Goal: Use online tool/utility: Utilize a website feature to perform a specific function

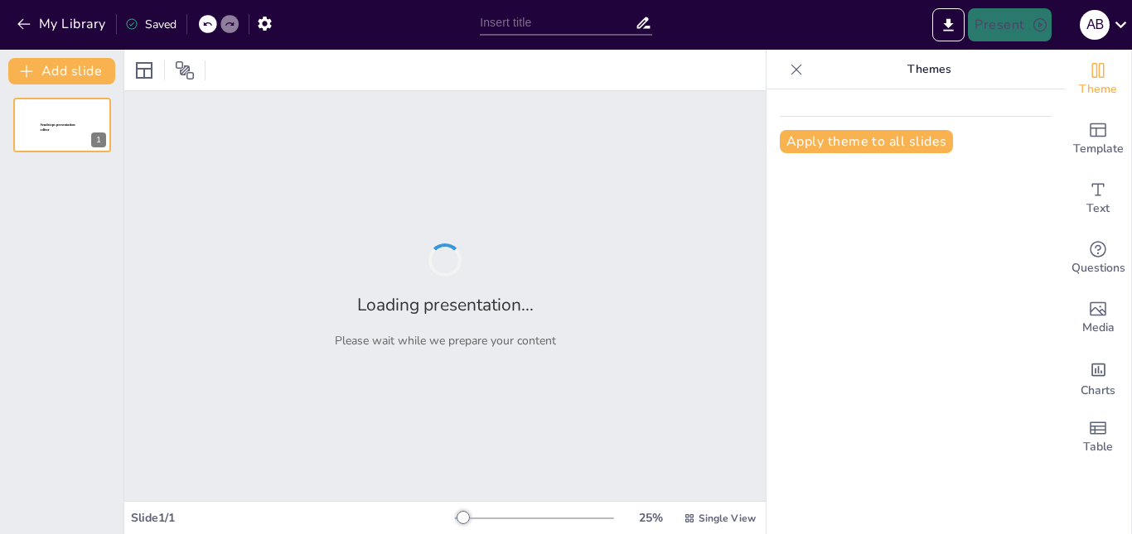
type input "Evaluación Cuantitativa y Cualitativa en EBA: Definiciones y Comparaciones"
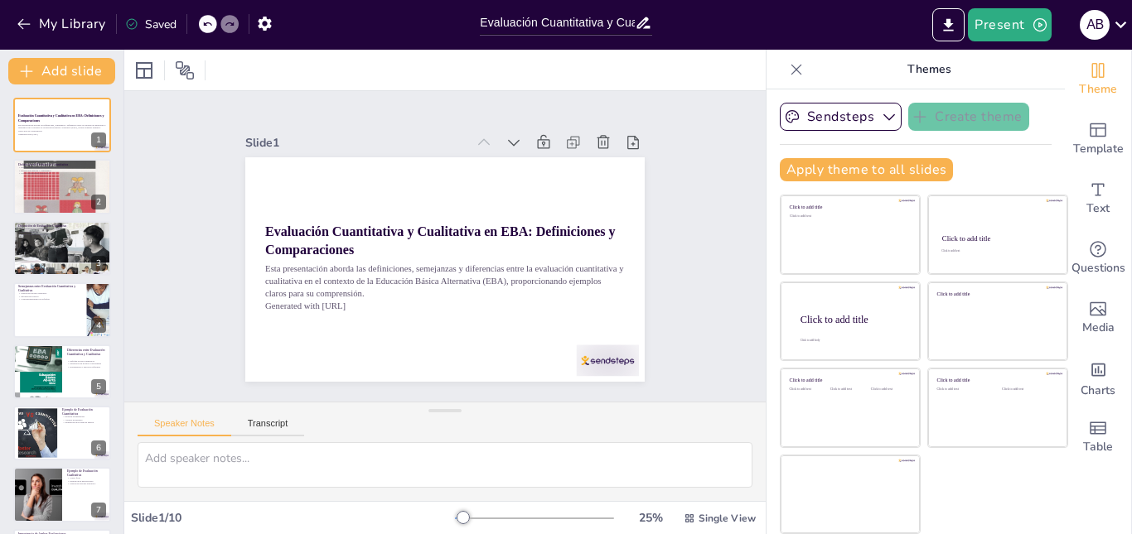
click at [788, 72] on icon at bounding box center [796, 69] width 17 height 17
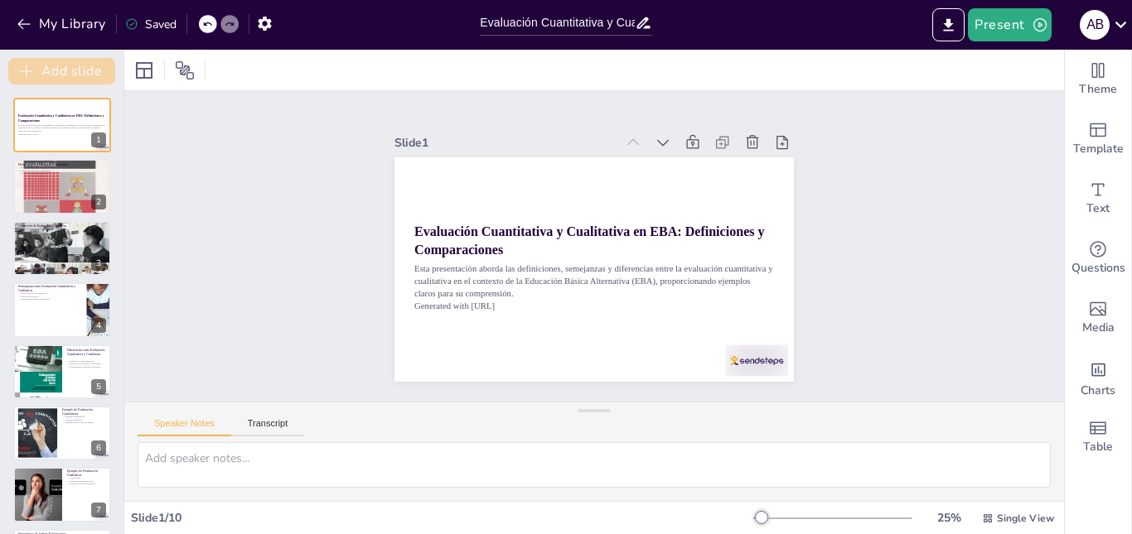
click at [26, 70] on icon "button" at bounding box center [26, 71] width 17 height 17
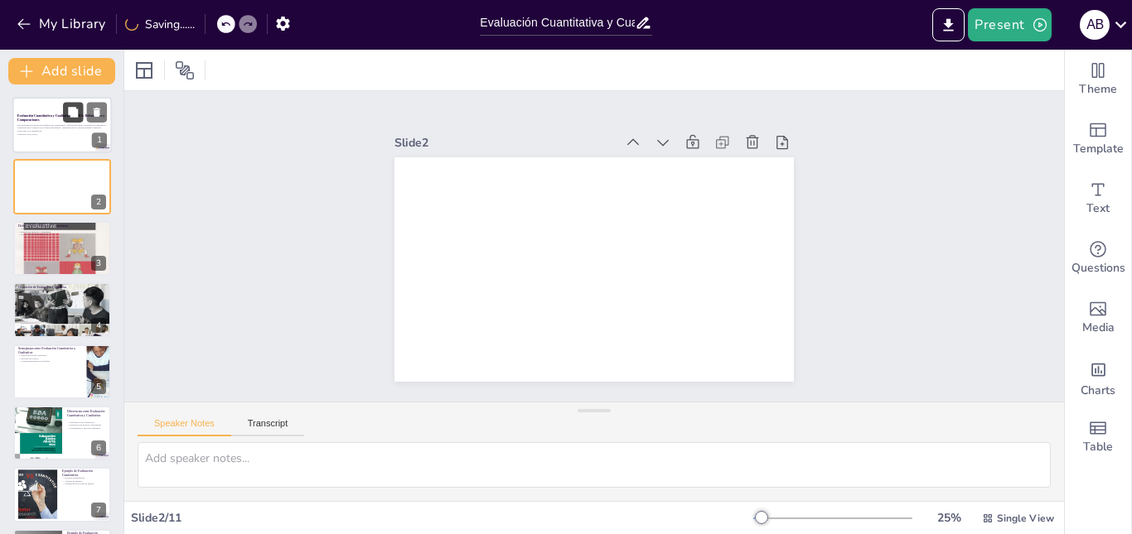
click at [77, 121] on button at bounding box center [73, 112] width 20 height 20
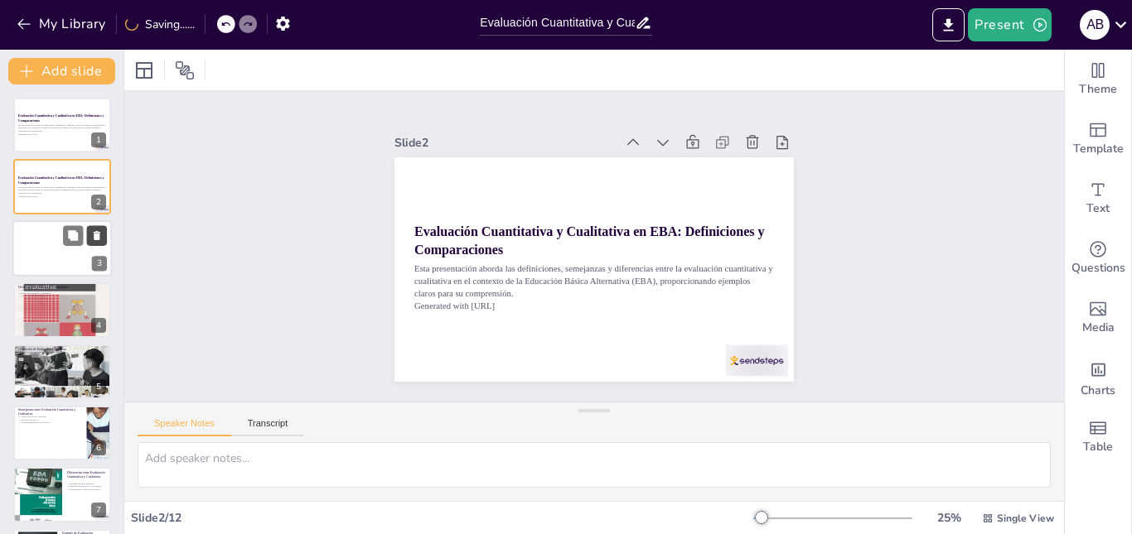
click at [95, 236] on icon at bounding box center [97, 235] width 7 height 9
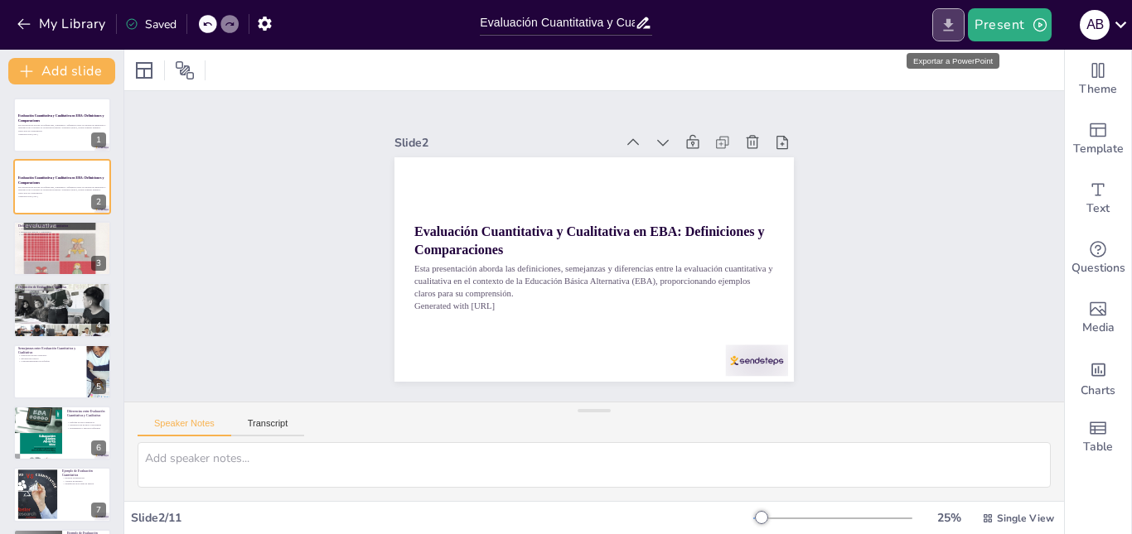
click at [949, 28] on icon "Export to PowerPoint" at bounding box center [948, 25] width 17 height 17
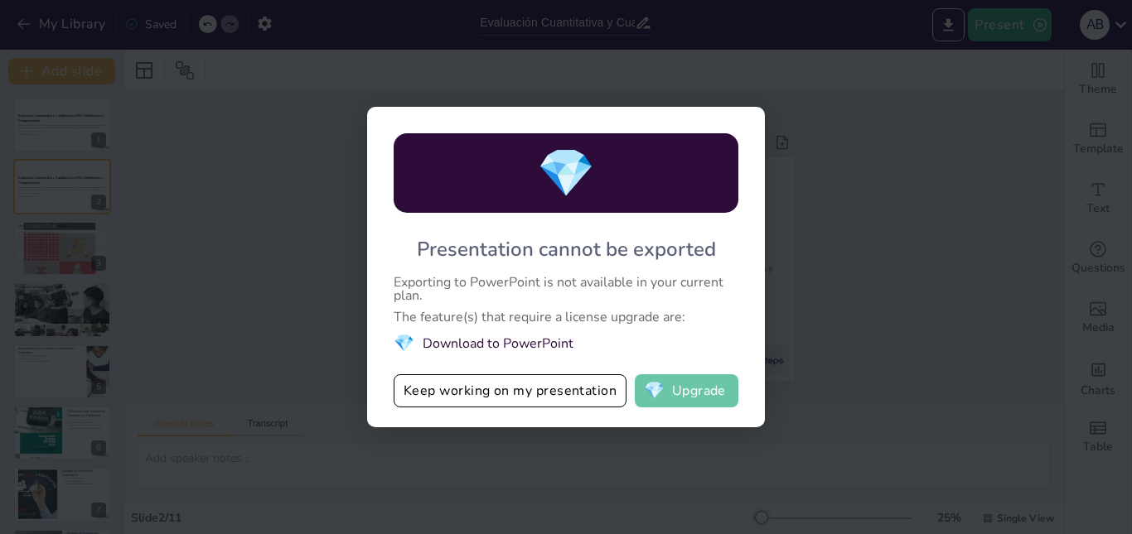
click at [699, 394] on button "💎 Upgrade" at bounding box center [687, 390] width 104 height 33
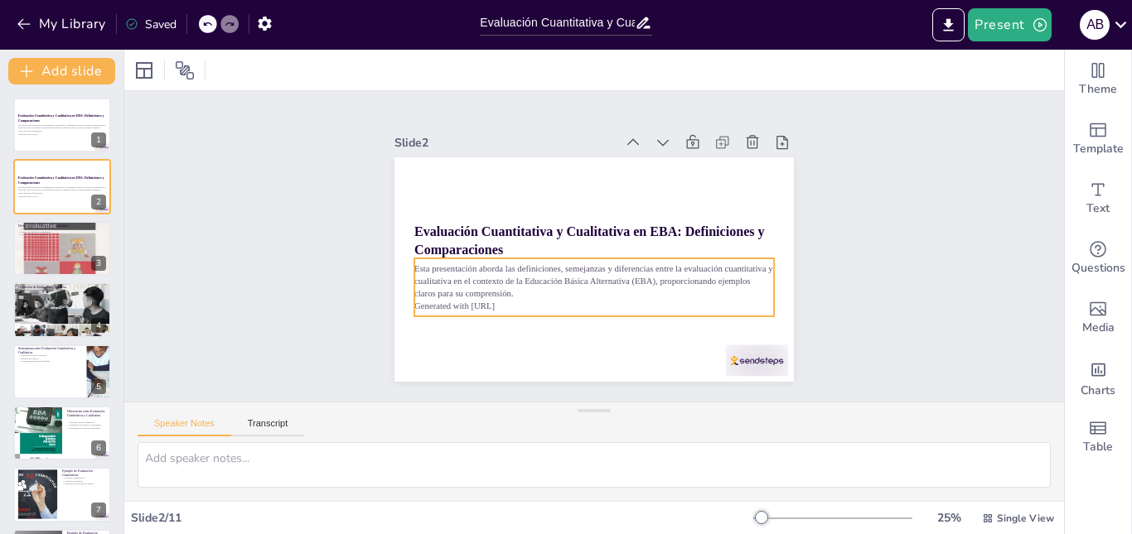
click at [661, 258] on div "Esta presentación aborda las definiciones, semejanzas y diferencias entre la ev…" at bounding box center [594, 287] width 360 height 58
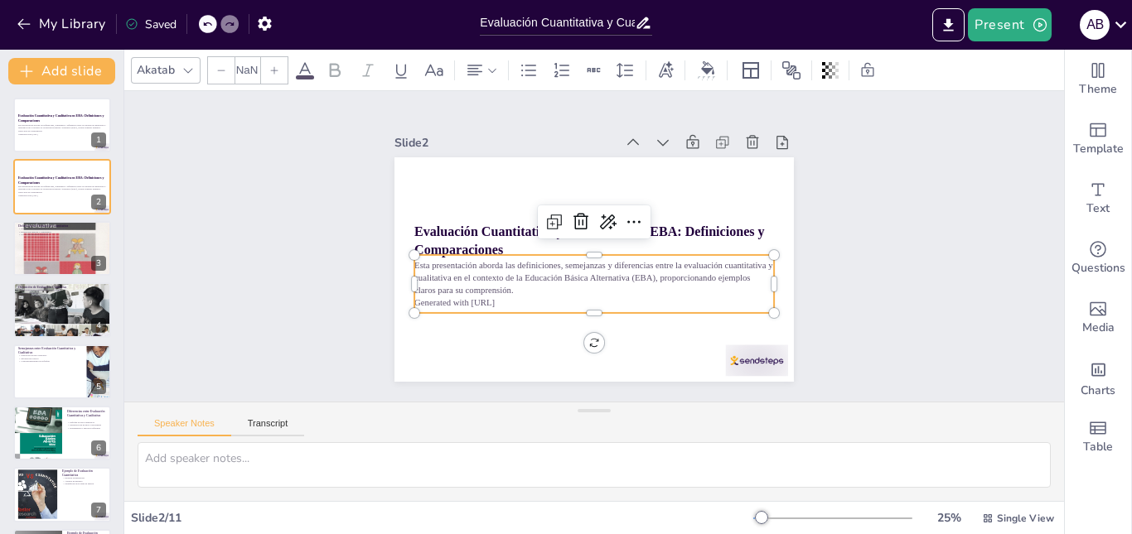
type input "32"
click at [514, 287] on p "Esta presentación aborda las definiciones, semejanzas y diferencias entre la ev…" at bounding box center [566, 233] width 181 height 343
click at [514, 291] on p "Generated with [URL]" at bounding box center [538, 258] width 87 height 354
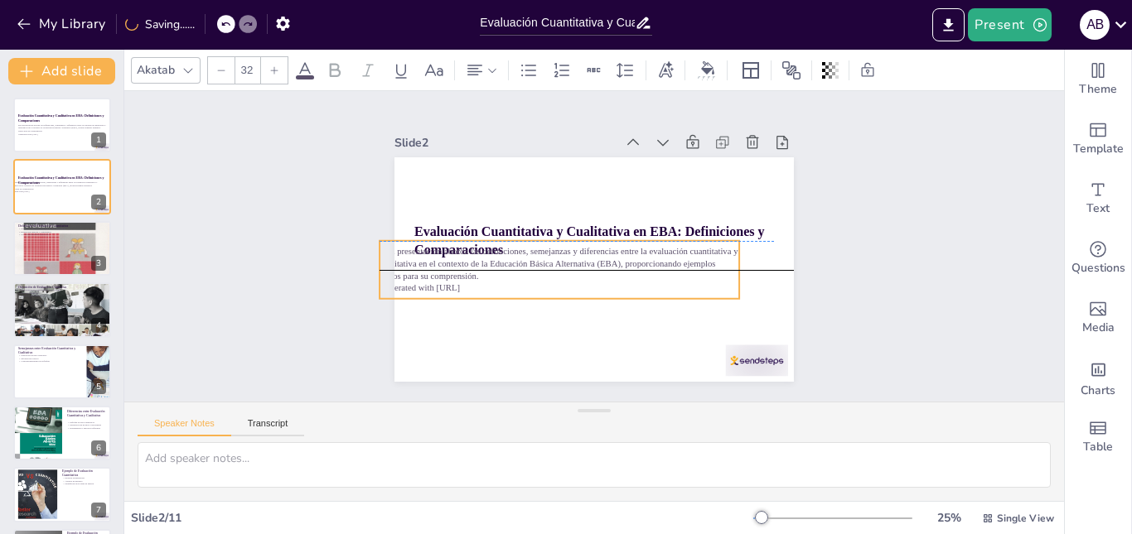
drag, startPoint x: 504, startPoint y: 297, endPoint x: 551, endPoint y: 336, distance: 60.7
click at [471, 283] on p "Generated with [URL]" at bounding box center [559, 288] width 360 height 12
click at [844, 322] on div "Slide 1 Evaluación Cuantitativa y Cualitativa en EBA: Definiciones y Comparacio…" at bounding box center [593, 246] width 665 height 985
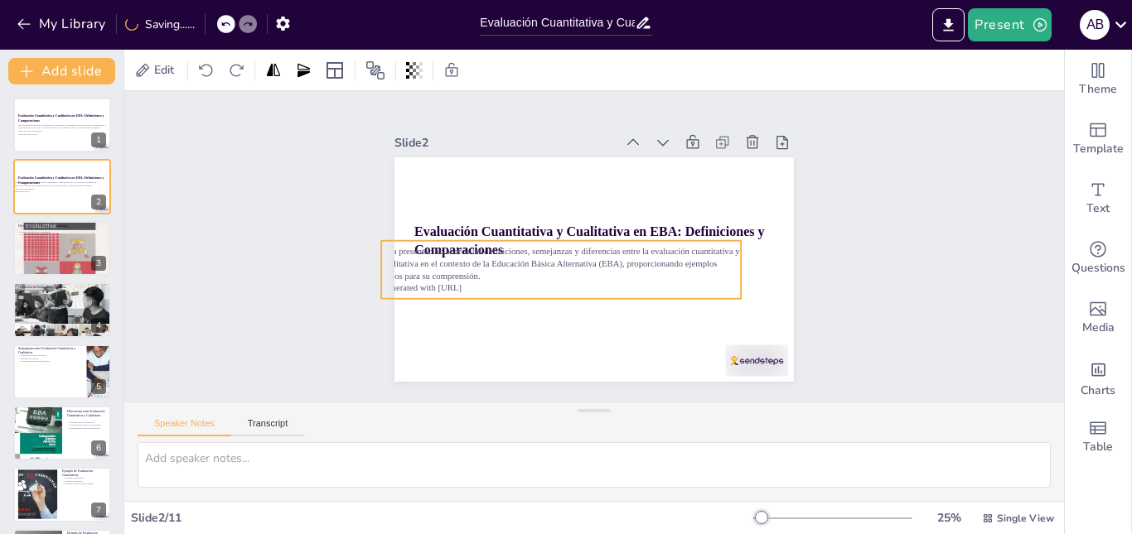
click at [577, 270] on p "Esta presentación aborda las definiciones, semejanzas y diferencias entre la ev…" at bounding box center [614, 277] width 75 height 361
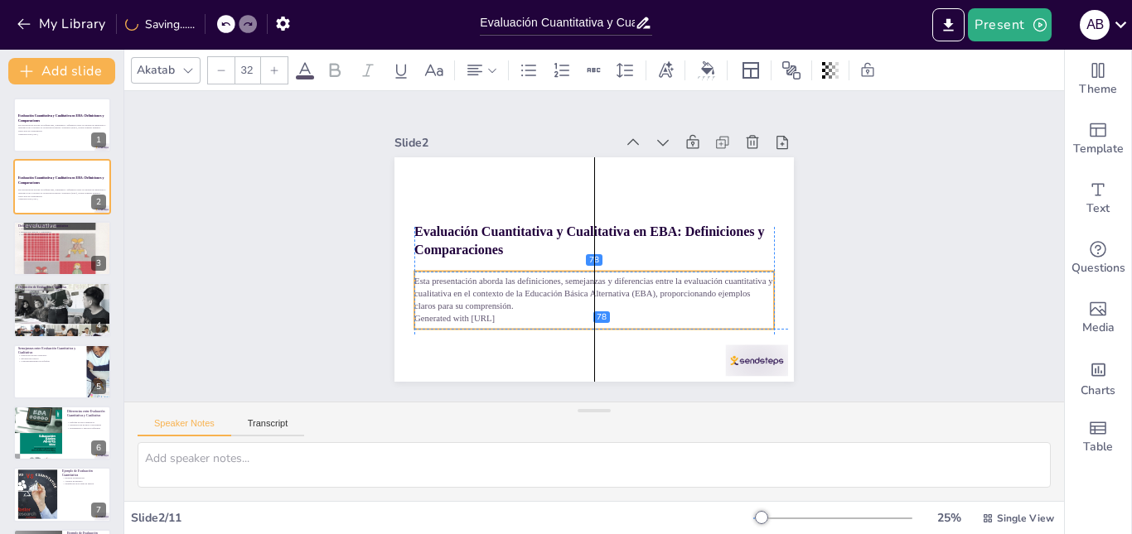
drag, startPoint x: 568, startPoint y: 292, endPoint x: 568, endPoint y: 305, distance: 13.3
click at [568, 305] on p "Esta presentación aborda las definiciones, semejanzas y diferencias entre la ev…" at bounding box center [618, 205] width 330 height 212
click at [817, 335] on div "Slide 1 Evaluación Cuantitativa y Cualitativa en EBA: Definiciones y Comparacio…" at bounding box center [594, 246] width 552 height 410
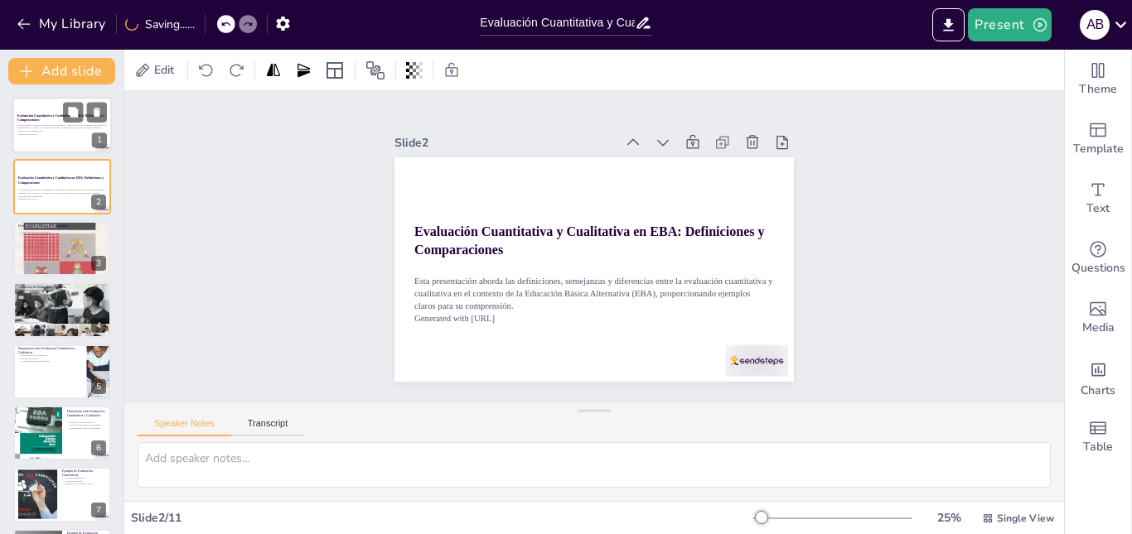
click at [71, 138] on div at bounding box center [61, 125] width 99 height 56
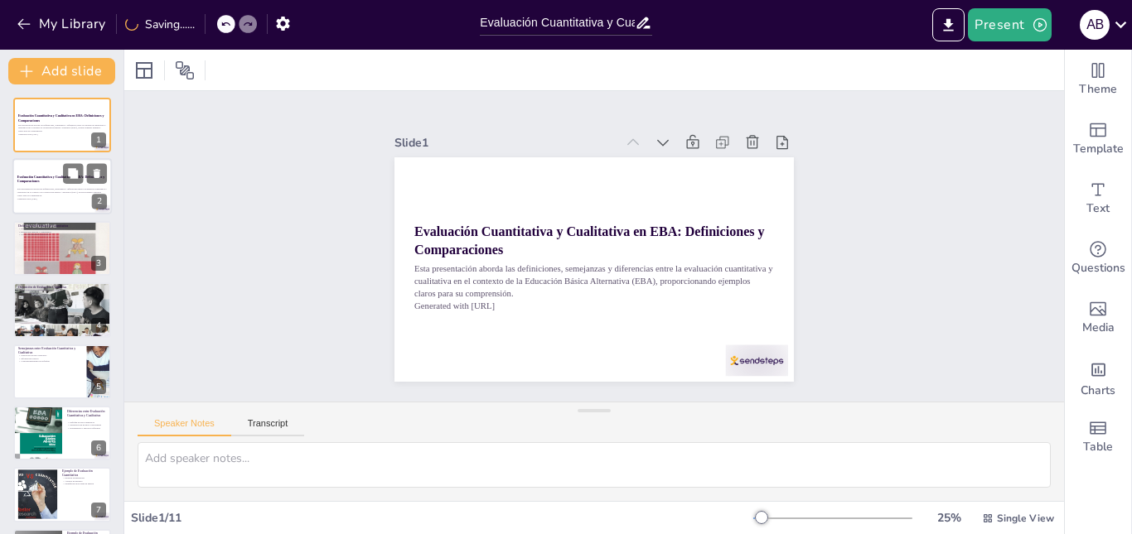
click at [61, 194] on p "Esta presentación aborda las definiciones, semejanzas y diferencias entre la ev…" at bounding box center [61, 192] width 89 height 9
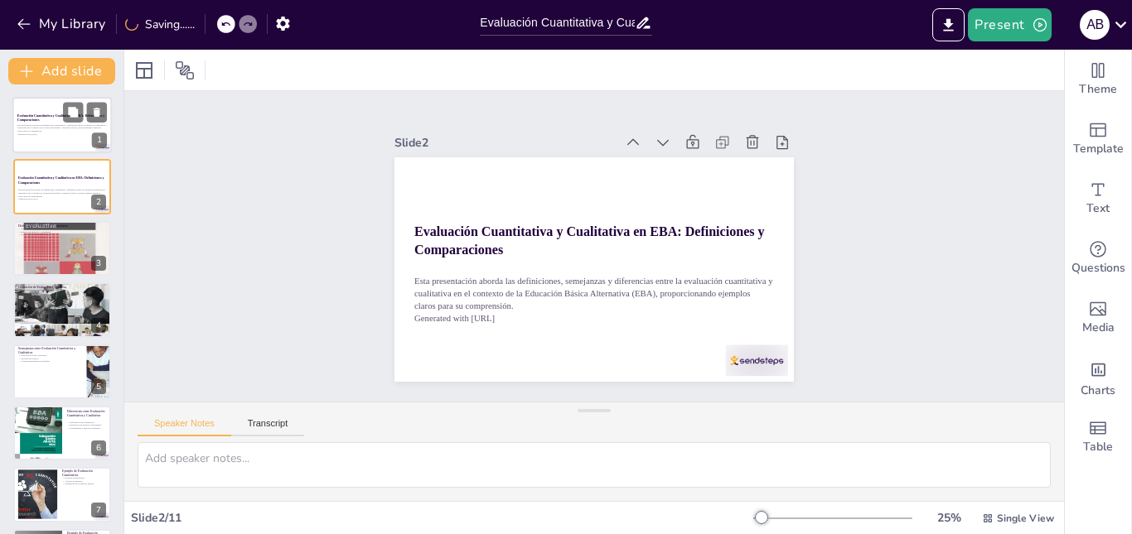
click at [60, 129] on p "Esta presentación aborda las definiciones, semejanzas y diferencias entre la ev…" at bounding box center [61, 127] width 89 height 9
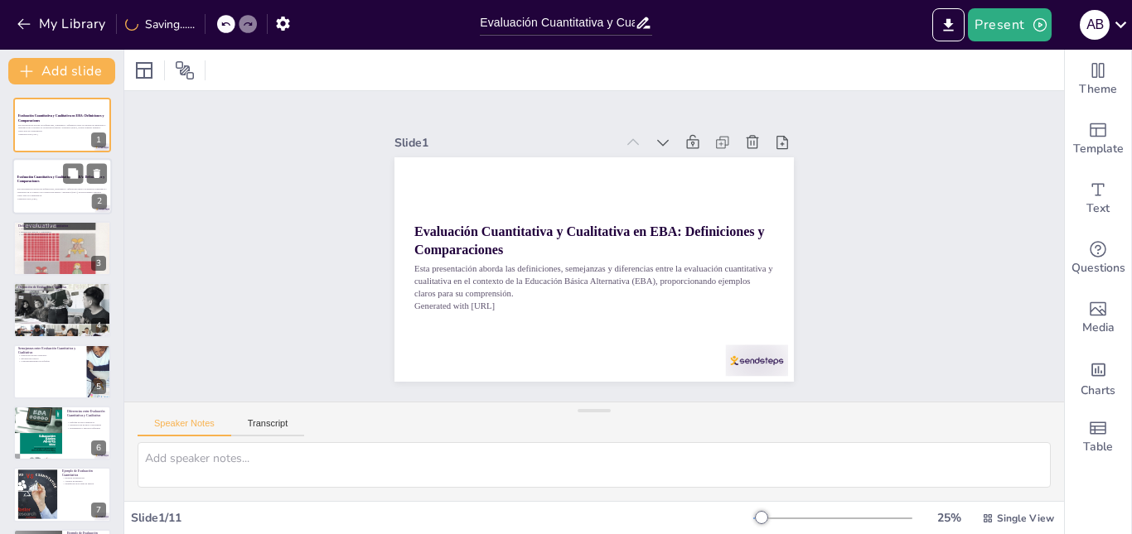
click at [63, 191] on p "Esta presentación aborda las definiciones, semejanzas y diferencias entre la ev…" at bounding box center [61, 192] width 89 height 9
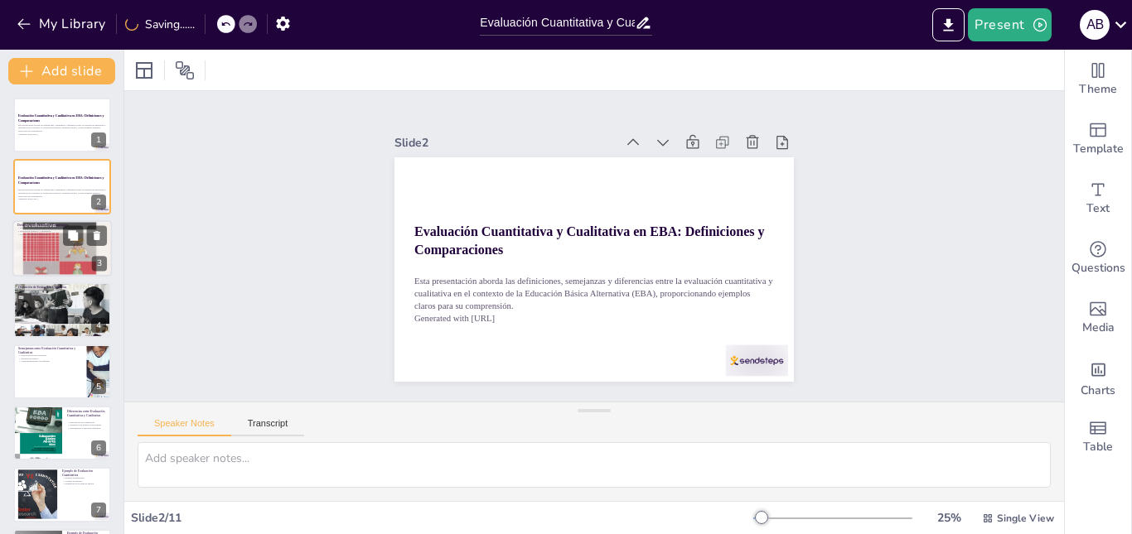
click at [70, 255] on div at bounding box center [61, 248] width 99 height 133
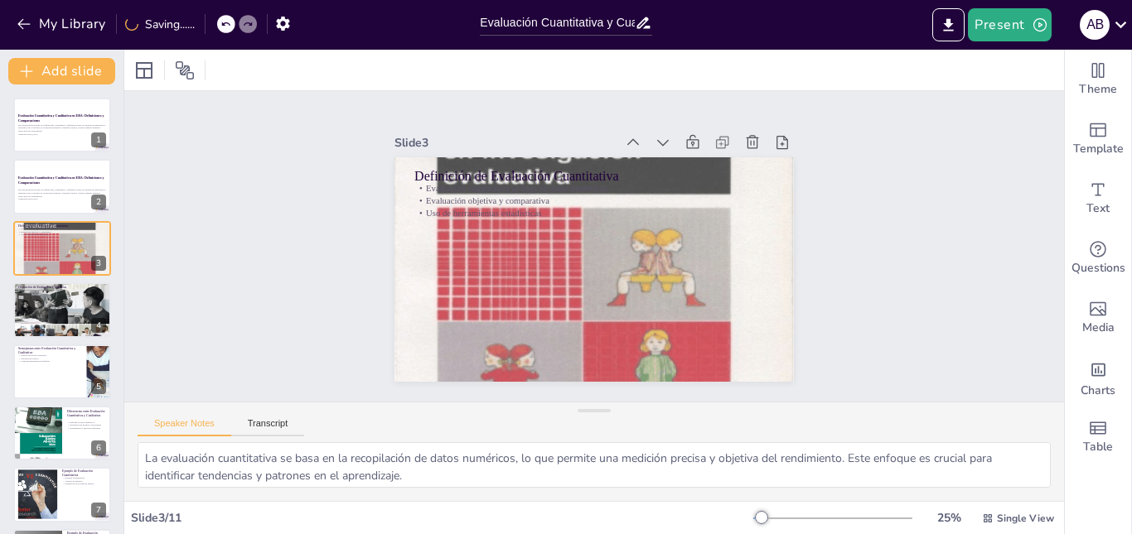
click at [789, 229] on div "Slide 1 Evaluación Cuantitativa y Cualitativa en EBA: Definiciones y Comparacio…" at bounding box center [593, 246] width 447 height 559
click at [53, 318] on div at bounding box center [61, 310] width 99 height 133
type textarea "La evaluación cualitativa se centra en comprender las experiencias de los estud…"
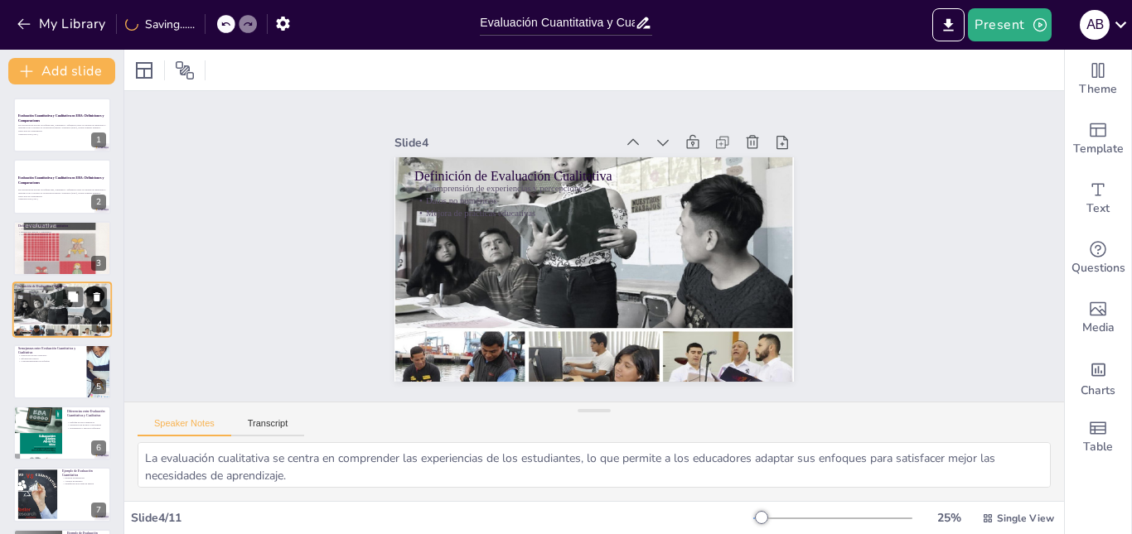
scroll to position [1, 0]
click at [1065, 181] on div "Text" at bounding box center [1098, 199] width 66 height 60
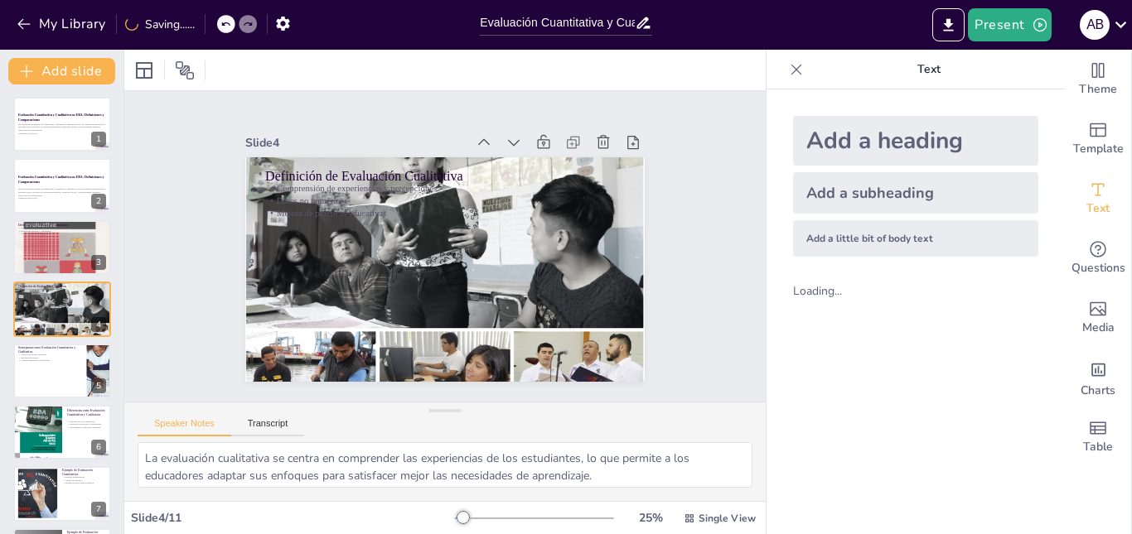
click at [788, 66] on icon at bounding box center [796, 69] width 17 height 17
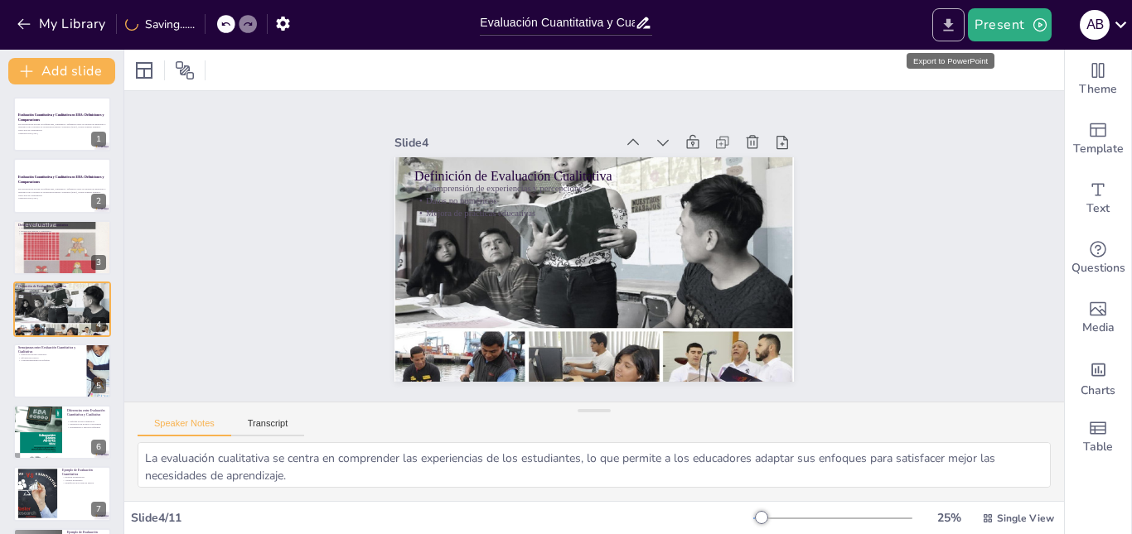
click at [944, 25] on icon "Export to PowerPoint" at bounding box center [948, 25] width 17 height 17
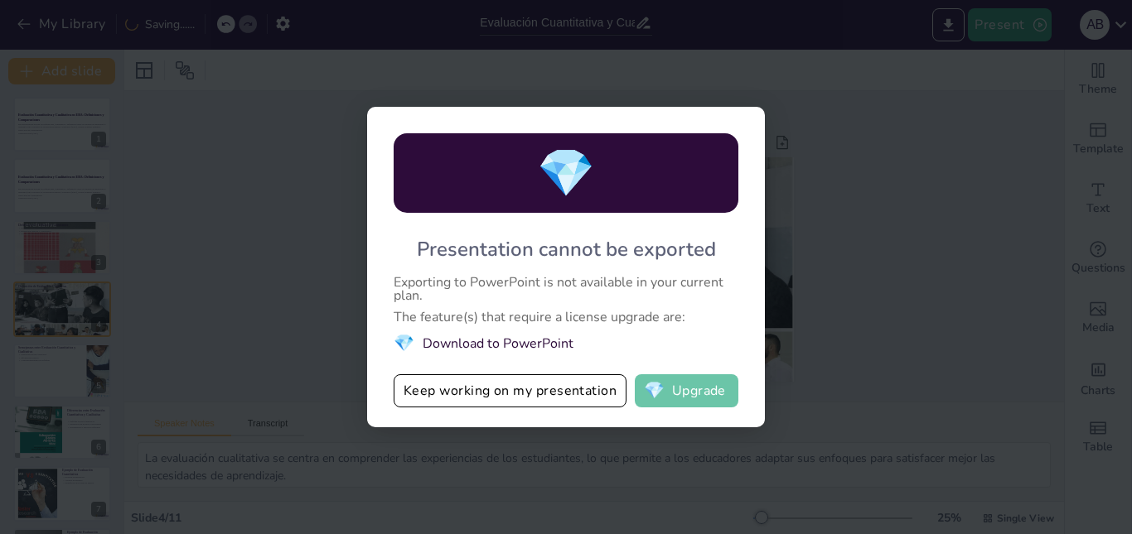
click at [699, 394] on button "💎 Upgrade" at bounding box center [687, 390] width 104 height 33
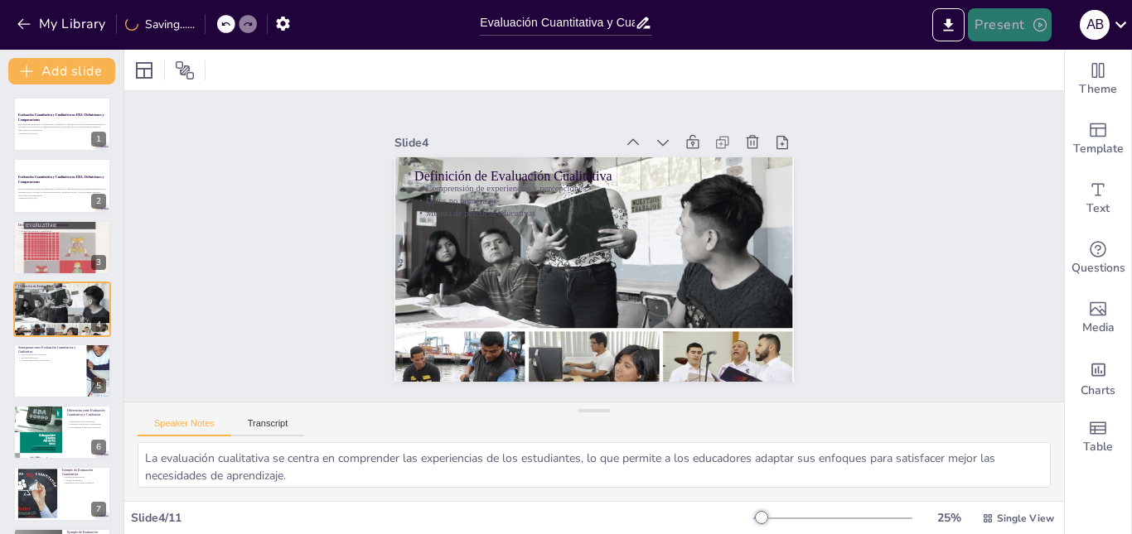
click at [999, 24] on button "Present" at bounding box center [1009, 24] width 83 height 33
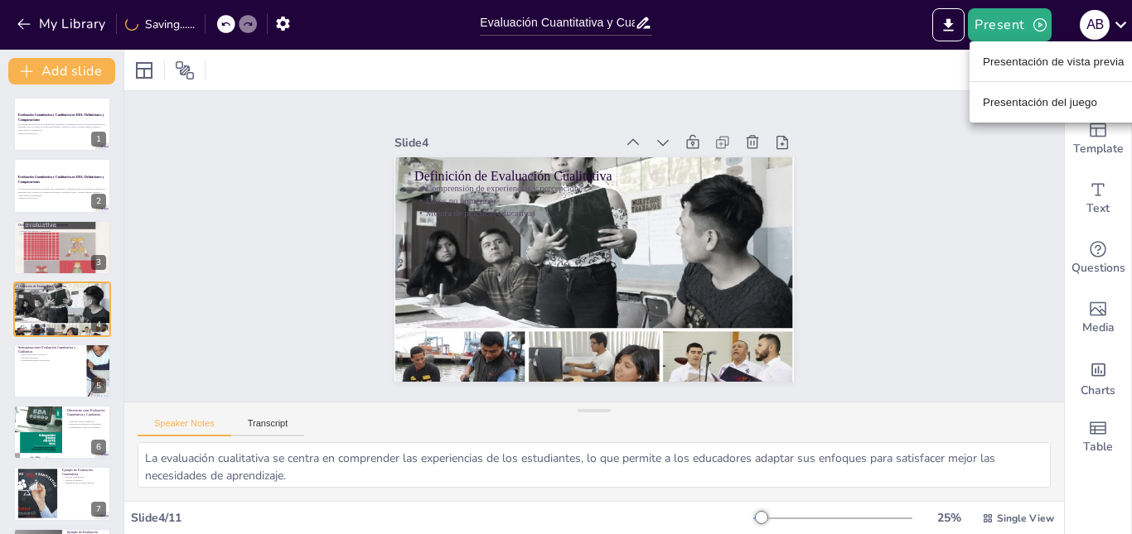
click at [1022, 75] on ul "Presentación de vista previa Presentación del juego" at bounding box center [1053, 81] width 168 height 81
click at [1022, 68] on font "Presentación de vista previa" at bounding box center [1054, 61] width 142 height 17
